Goal: Information Seeking & Learning: Check status

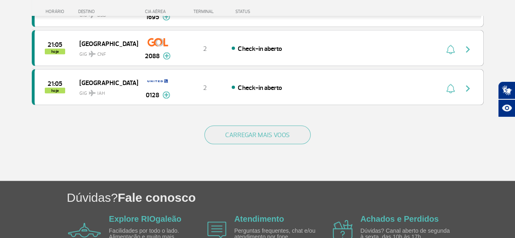
scroll to position [855, 0]
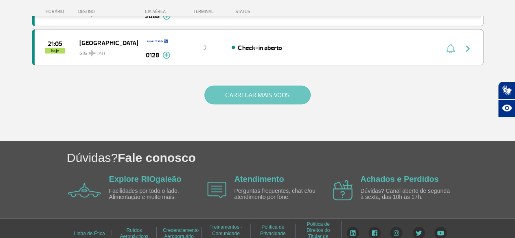
click at [231, 88] on button "CARREGAR MAIS VOOS" at bounding box center [257, 95] width 106 height 19
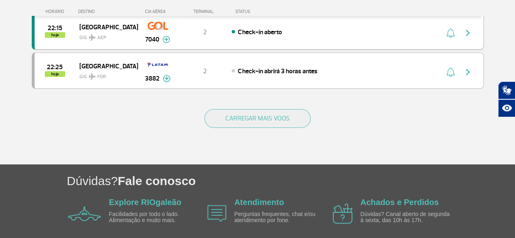
scroll to position [1626, 0]
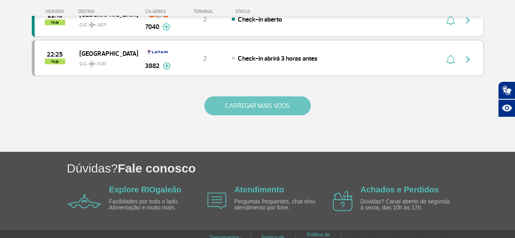
click at [252, 97] on button "CARREGAR MAIS VOOS" at bounding box center [257, 106] width 106 height 19
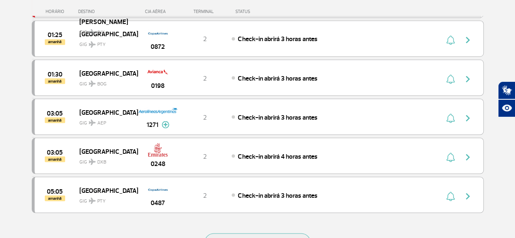
scroll to position [2278, 0]
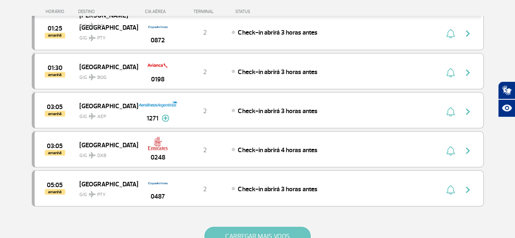
click at [254, 227] on button "CARREGAR MAIS VOOS" at bounding box center [257, 236] width 106 height 19
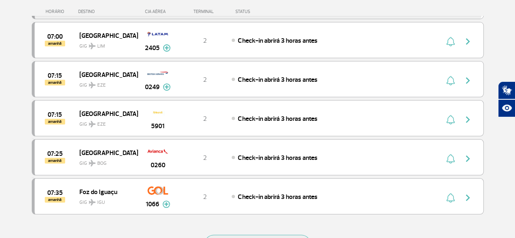
scroll to position [3093, 0]
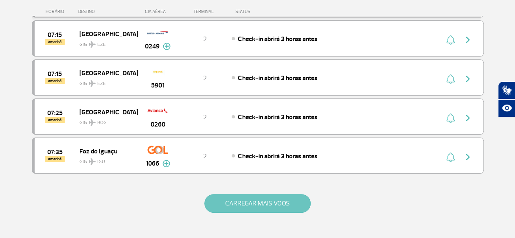
click at [237, 194] on button "CARREGAR MAIS VOOS" at bounding box center [257, 203] width 106 height 19
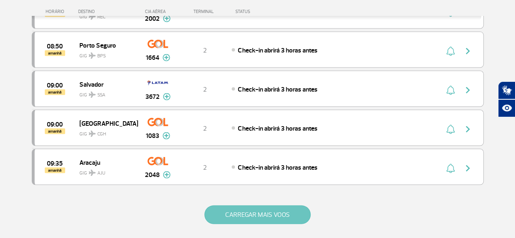
scroll to position [3866, 0]
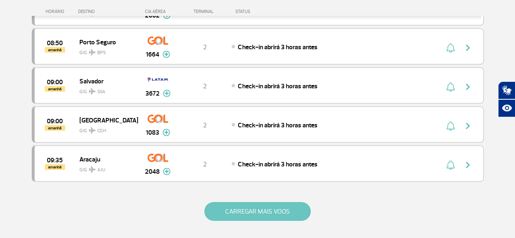
click at [238, 202] on button "CARREGAR MAIS VOOS" at bounding box center [257, 211] width 106 height 19
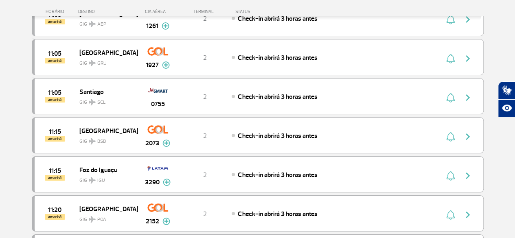
scroll to position [4600, 0]
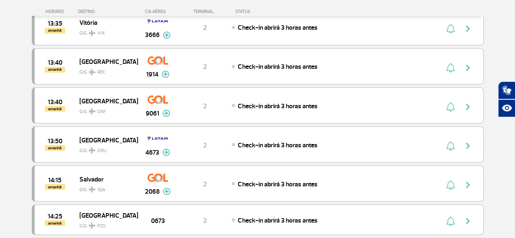
scroll to position [5414, 0]
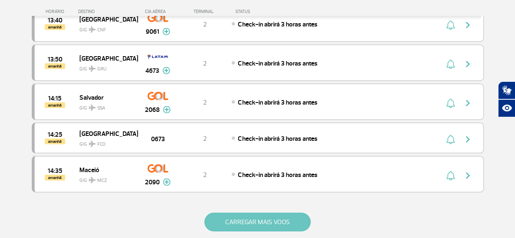
click at [250, 213] on button "CARREGAR MAIS VOOS" at bounding box center [257, 222] width 106 height 19
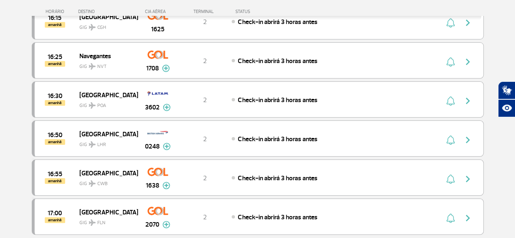
scroll to position [6188, 0]
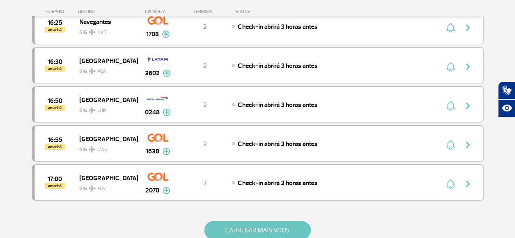
click at [250, 221] on button "CARREGAR MAIS VOOS" at bounding box center [257, 230] width 106 height 19
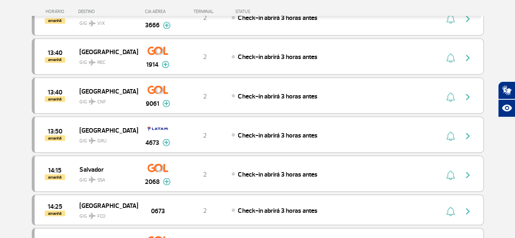
scroll to position [5333, 0]
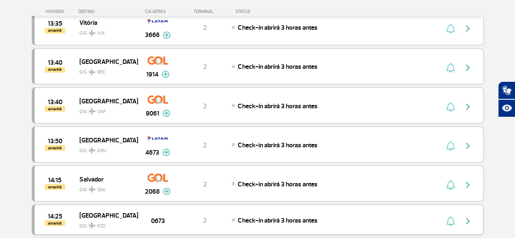
click at [470, 216] on img "button" at bounding box center [468, 221] width 10 height 10
